Goal: Information Seeking & Learning: Understand process/instructions

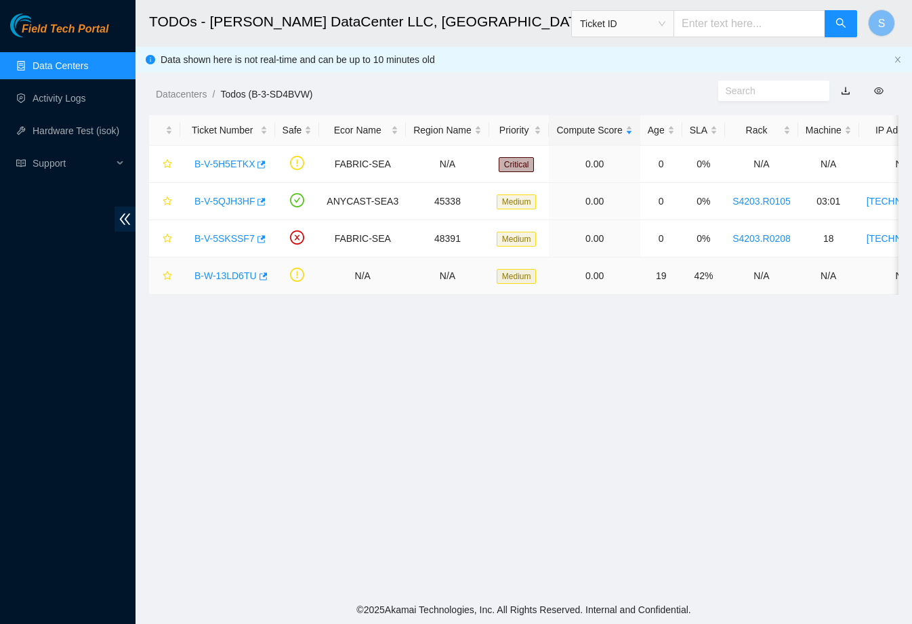
click at [222, 275] on link "B-W-13LD6TU" at bounding box center [226, 275] width 62 height 11
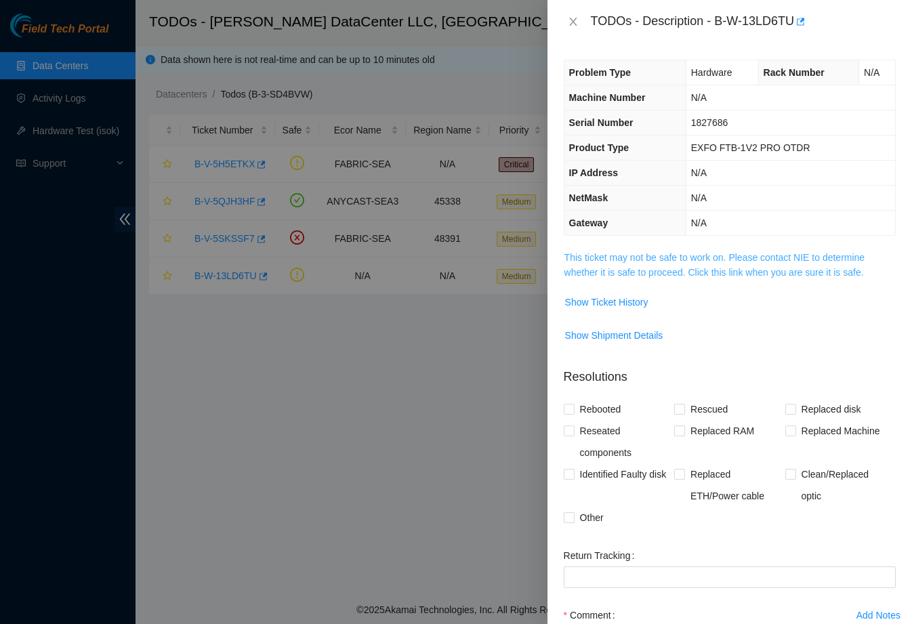
click at [674, 260] on link "This ticket may not be safe to work on. Please contact NIE to determine whether…" at bounding box center [715, 265] width 301 height 26
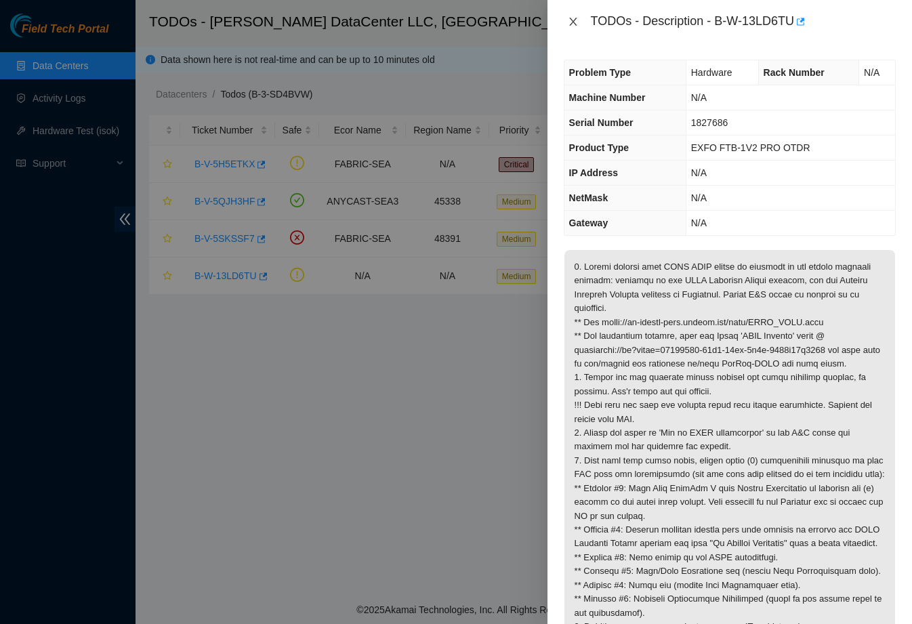
click at [575, 16] on icon "close" at bounding box center [573, 21] width 11 height 11
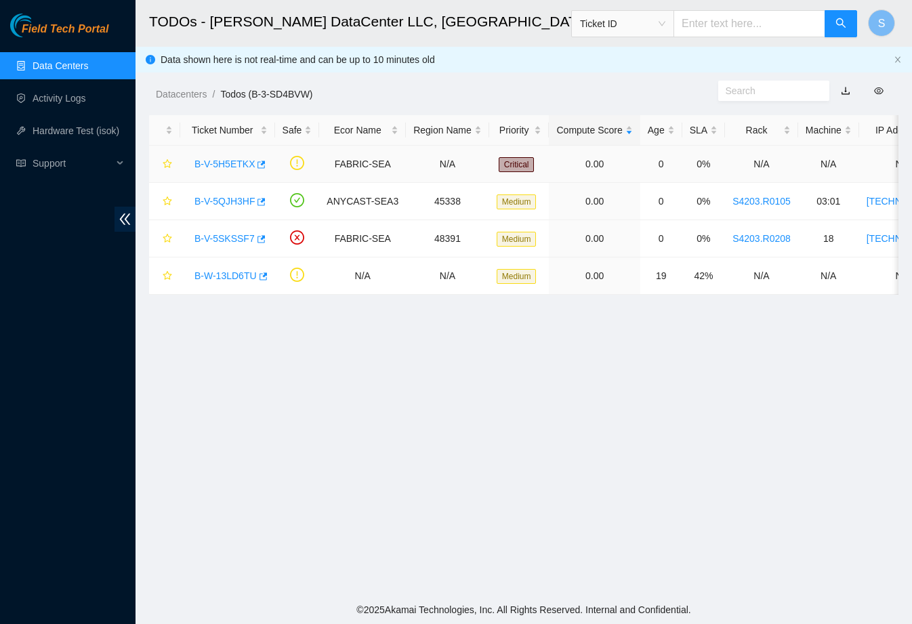
click at [232, 162] on link "B-V-5H5ETKX" at bounding box center [225, 164] width 60 height 11
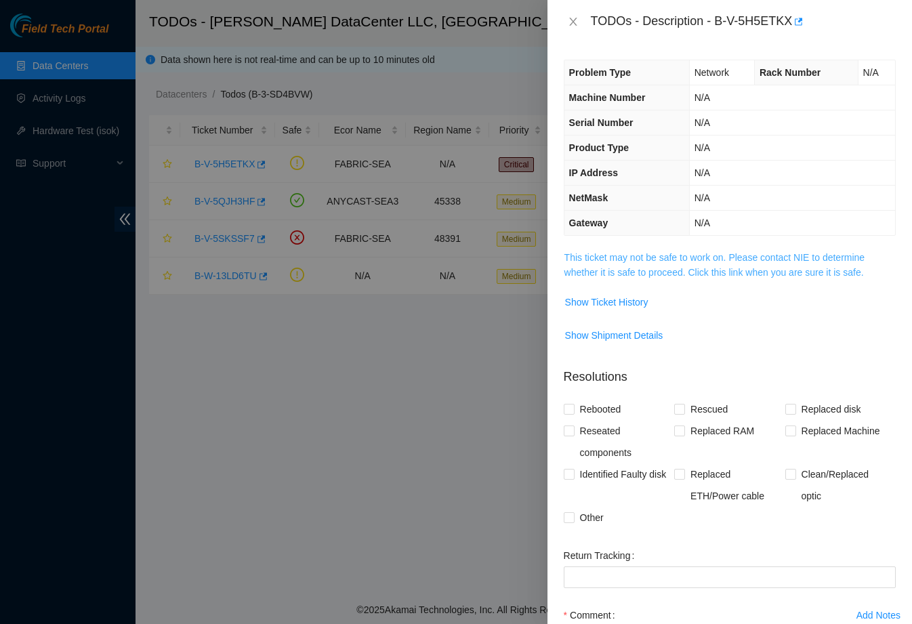
click at [650, 275] on link "This ticket may not be safe to work on. Please contact NIE to determine whether…" at bounding box center [715, 265] width 301 height 26
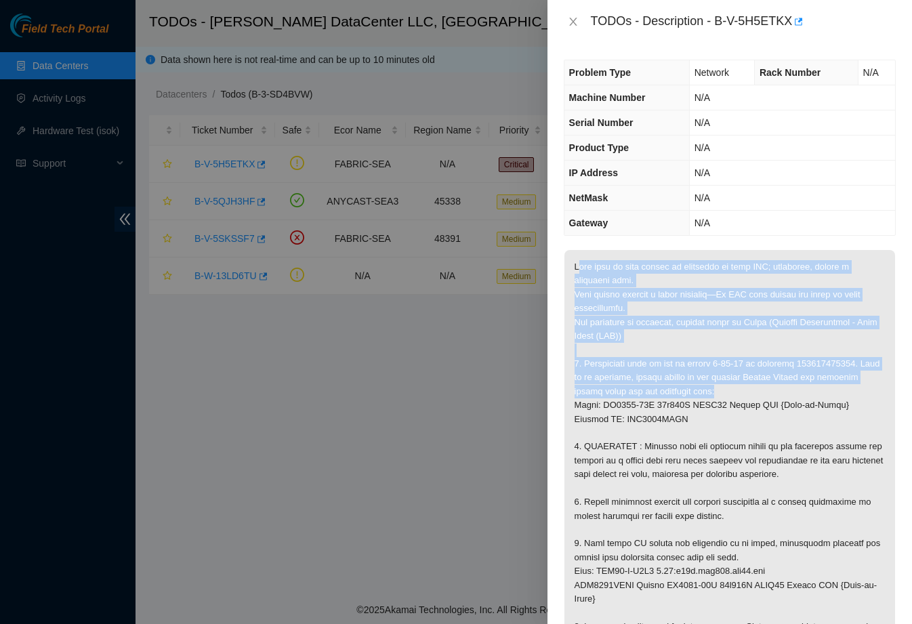
drag, startPoint x: 581, startPoint y: 270, endPoint x: 765, endPoint y: 382, distance: 216.0
click at [765, 382] on p at bounding box center [730, 578] width 331 height 657
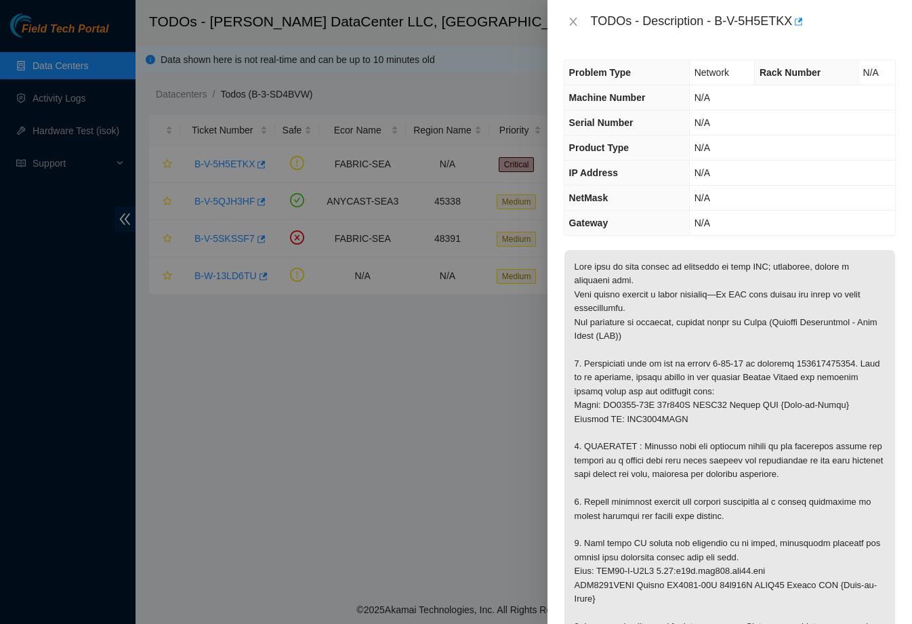
click at [771, 405] on p at bounding box center [730, 578] width 331 height 657
drag, startPoint x: 733, startPoint y: 409, endPoint x: 729, endPoint y: 430, distance: 20.7
click at [729, 430] on p at bounding box center [730, 578] width 331 height 657
click at [731, 417] on p at bounding box center [730, 578] width 331 height 657
drag, startPoint x: 732, startPoint y: 413, endPoint x: 666, endPoint y: 415, distance: 66.5
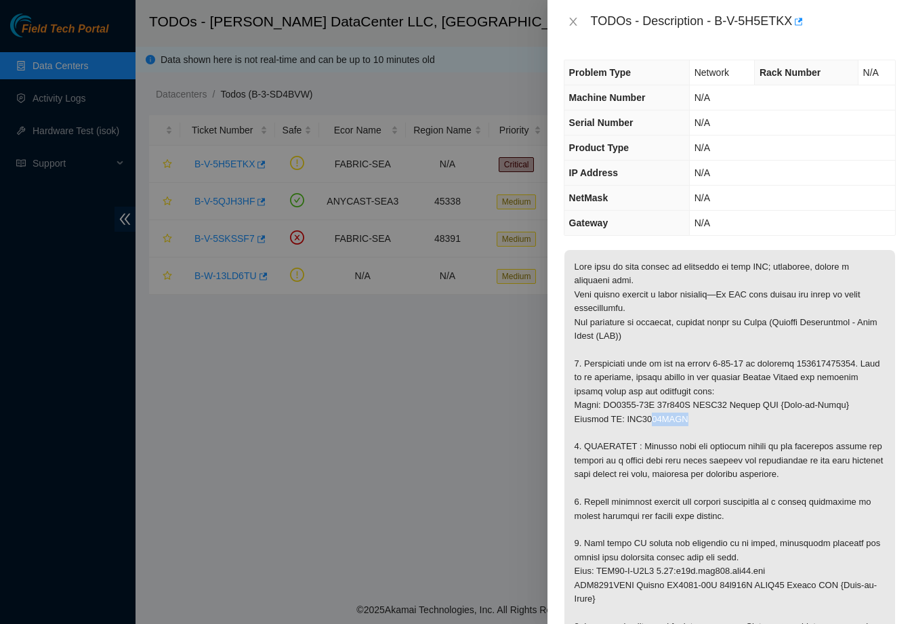
click at [666, 415] on p at bounding box center [730, 578] width 331 height 657
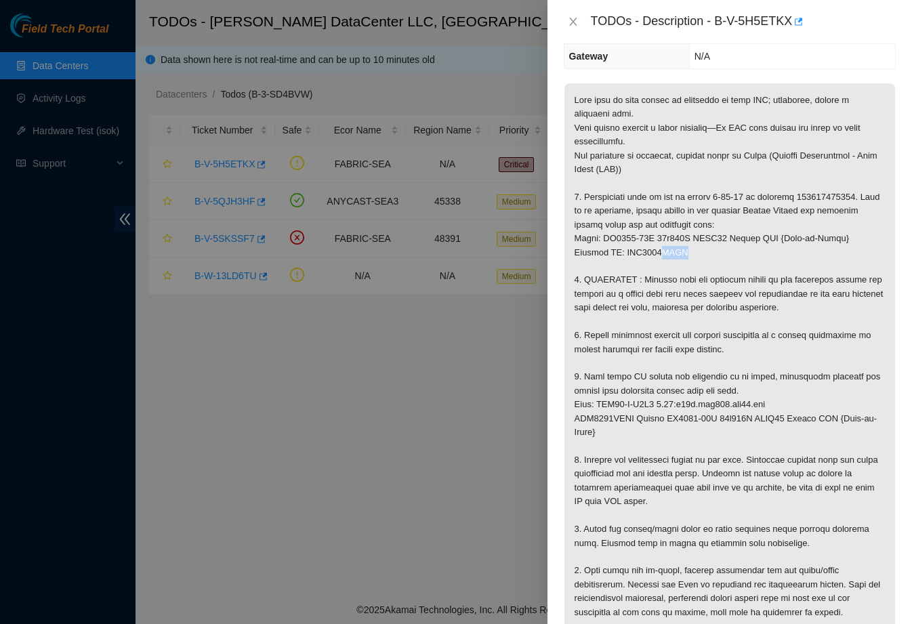
scroll to position [152, 0]
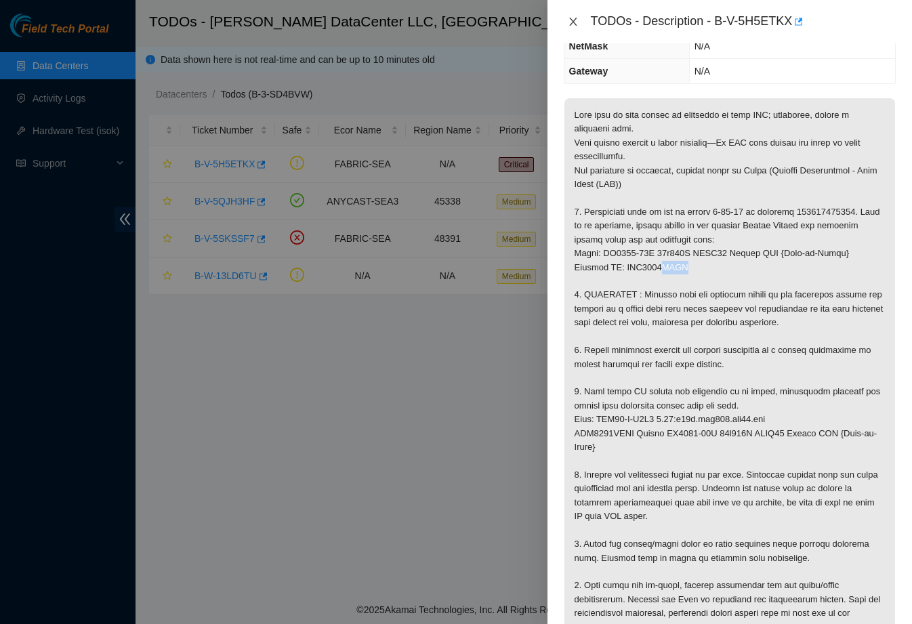
click at [572, 23] on icon "close" at bounding box center [572, 22] width 7 height 8
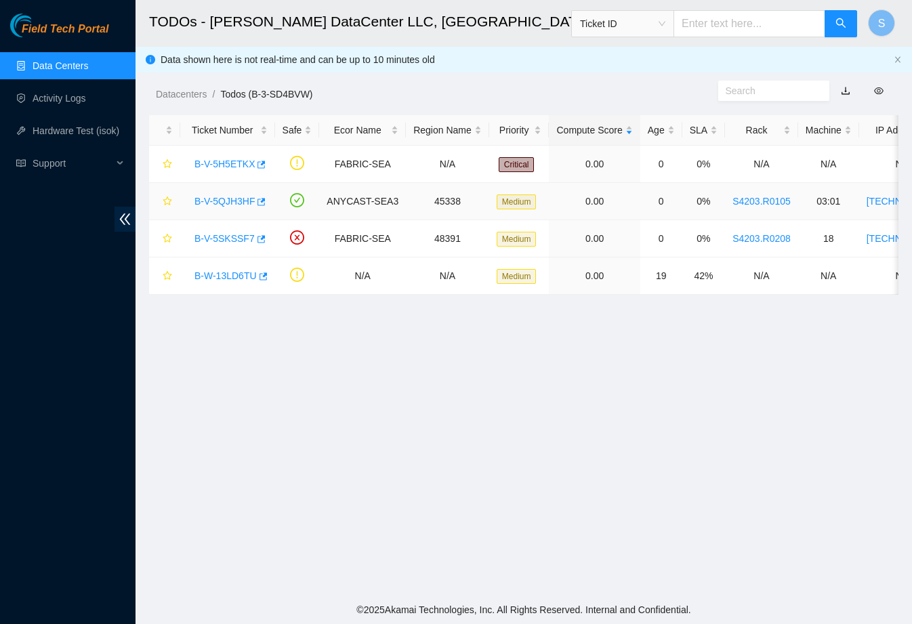
click at [233, 202] on link "B-V-5QJH3HF" at bounding box center [225, 201] width 60 height 11
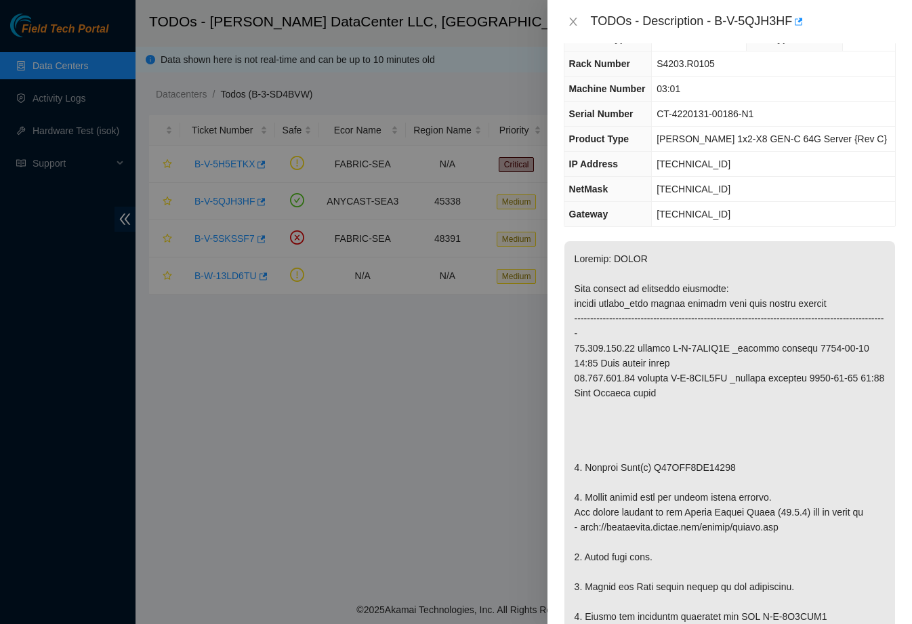
scroll to position [3, 0]
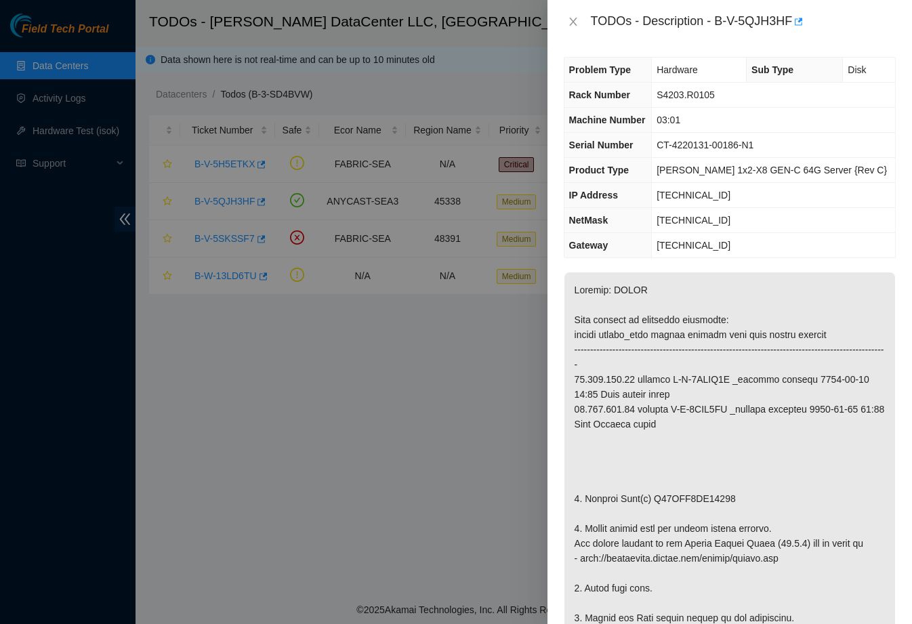
click at [73, 394] on div at bounding box center [456, 312] width 912 height 624
